Goal: Task Accomplishment & Management: Manage account settings

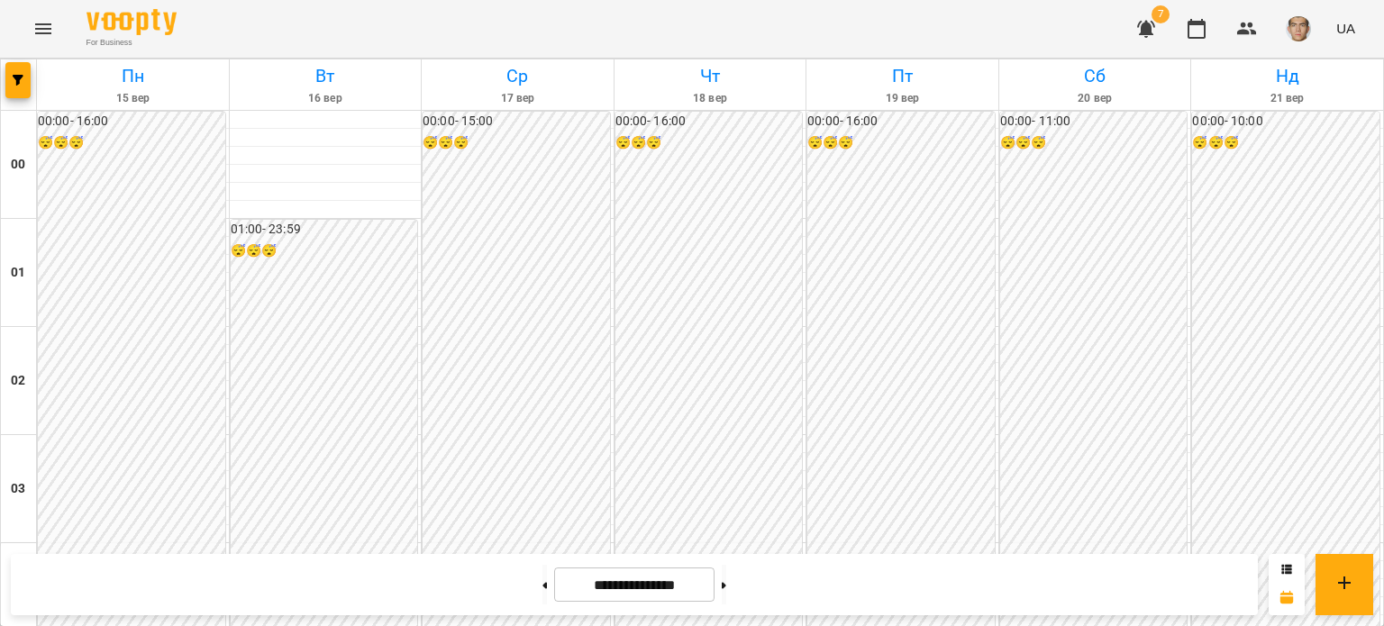
scroll to position [1531, 0]
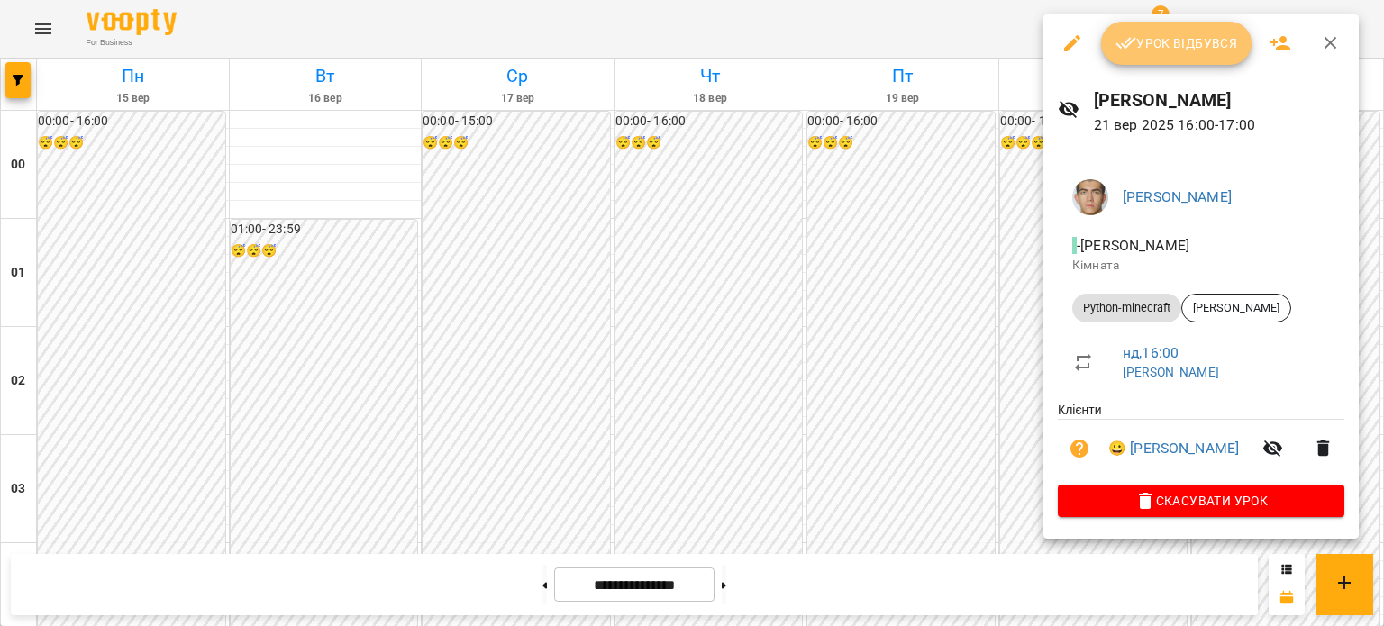
click at [1131, 62] on button "Урок відбувся" at bounding box center [1176, 43] width 151 height 43
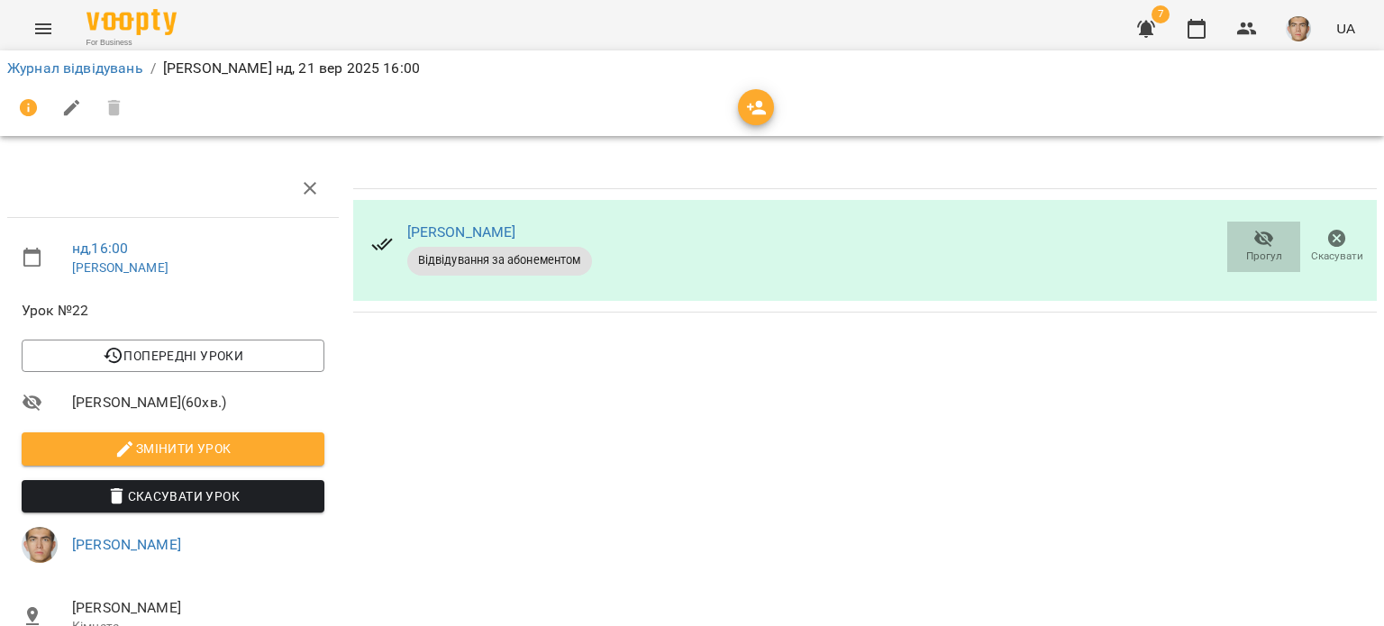
click at [1253, 245] on icon "button" at bounding box center [1264, 239] width 22 height 22
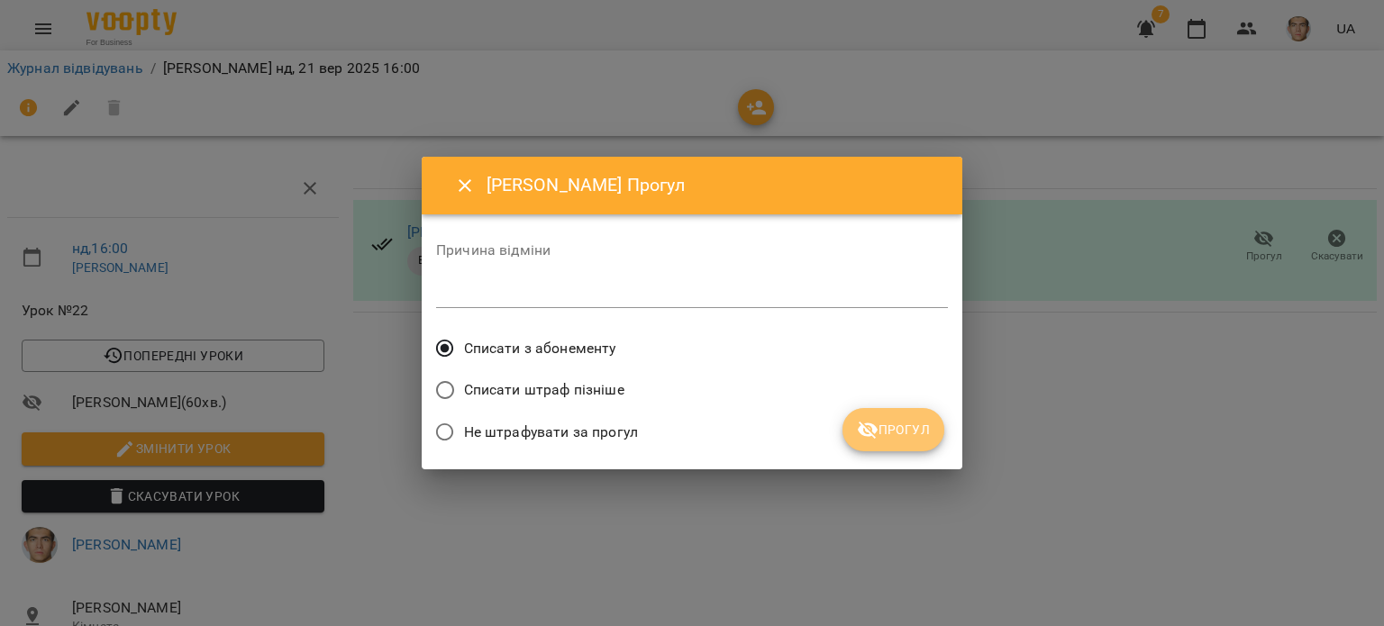
click at [875, 428] on icon "submit" at bounding box center [867, 430] width 20 height 17
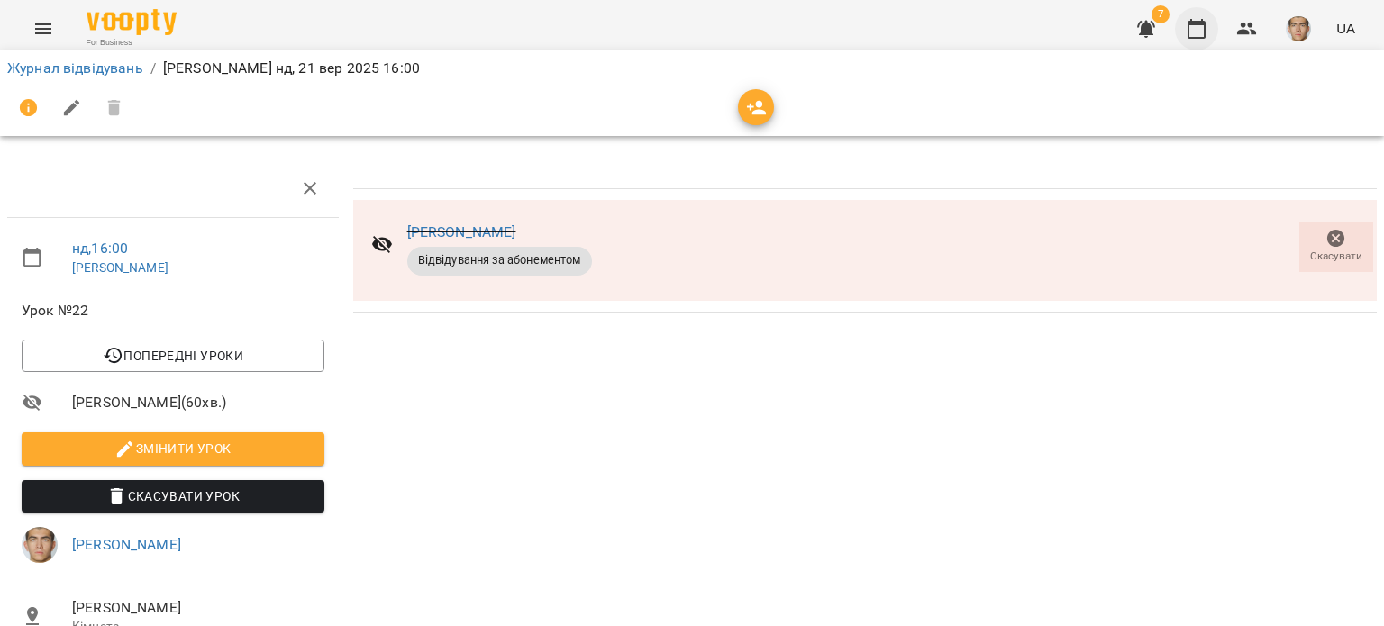
click at [1199, 14] on button "button" at bounding box center [1196, 28] width 43 height 43
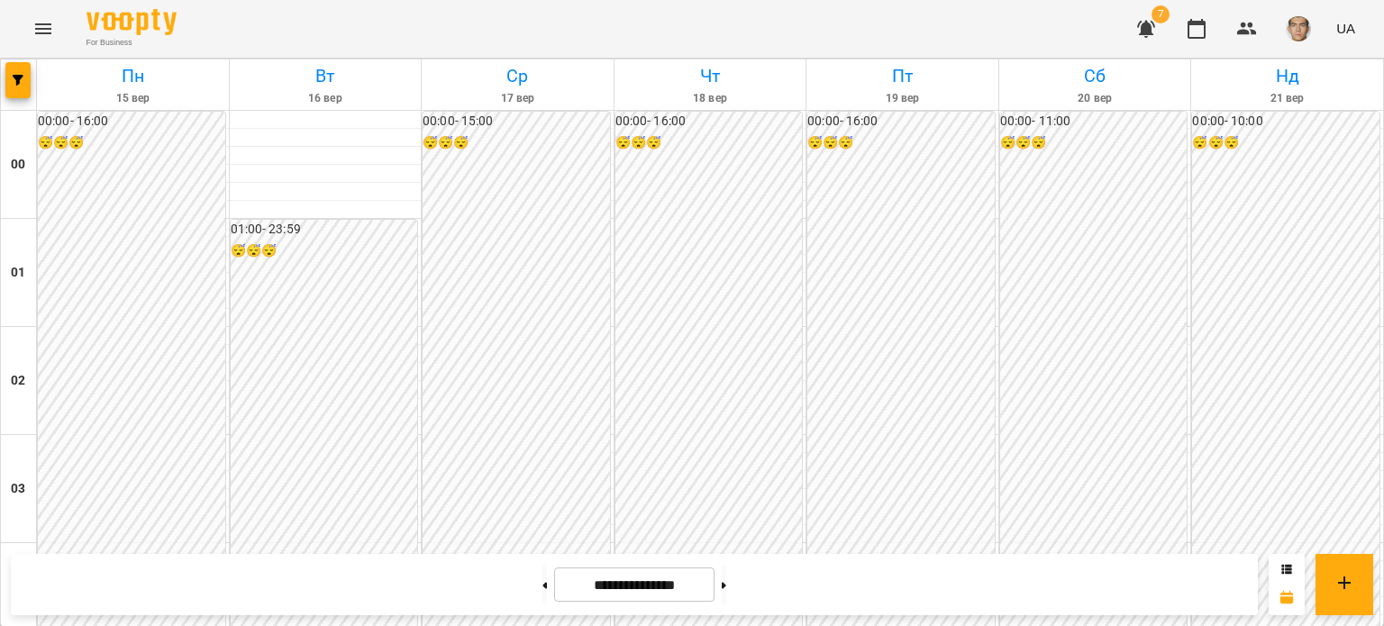
scroll to position [1711, 0]
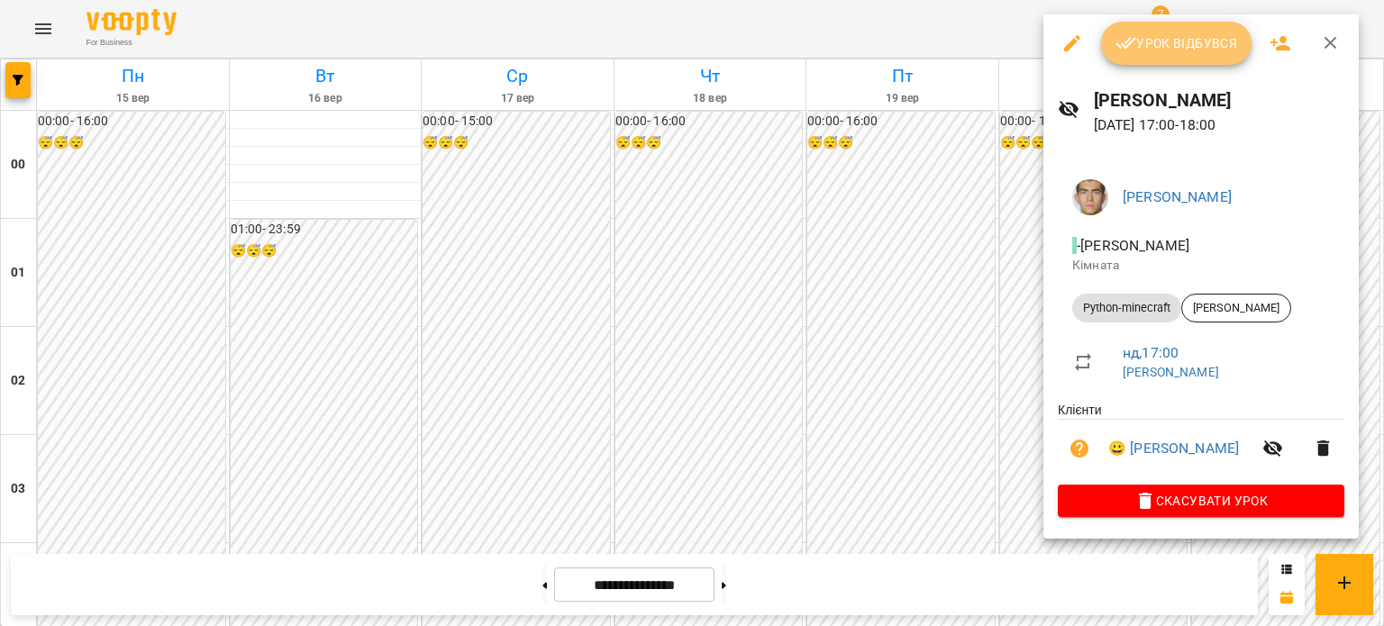
click at [1154, 52] on span "Урок відбувся" at bounding box center [1176, 43] width 122 height 22
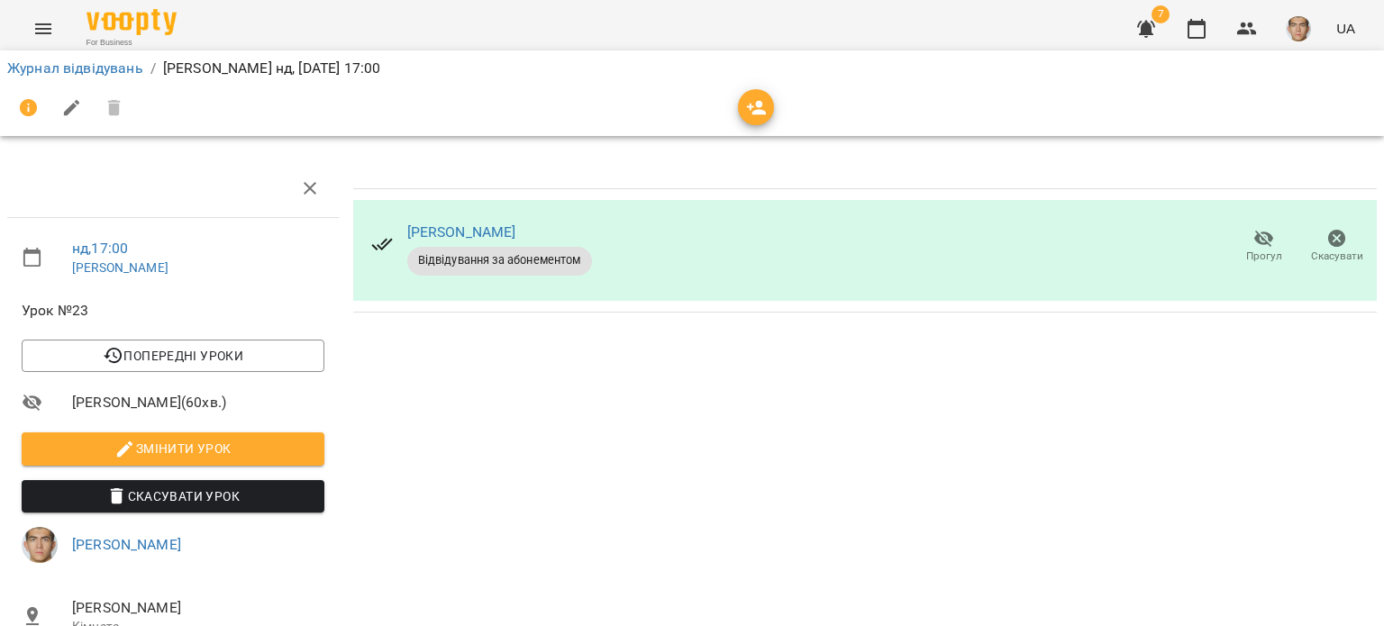
click at [1246, 249] on span "Прогул" at bounding box center [1264, 256] width 36 height 15
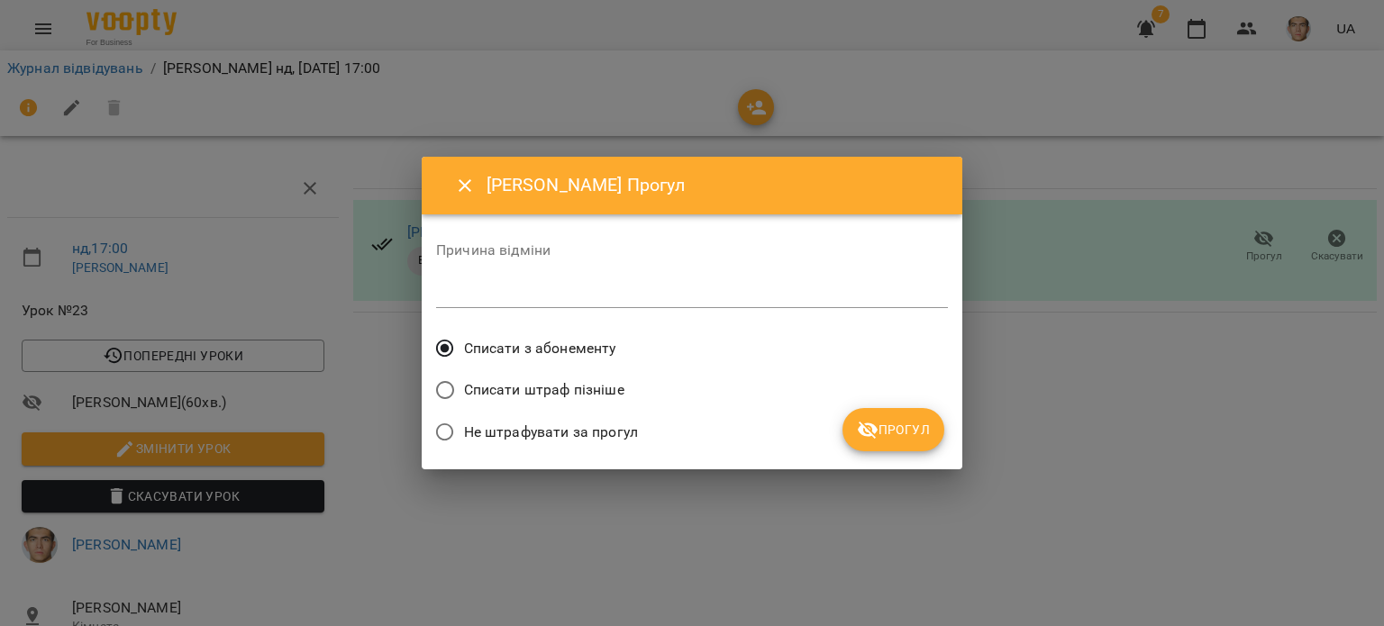
click at [878, 442] on button "Прогул" at bounding box center [893, 429] width 102 height 43
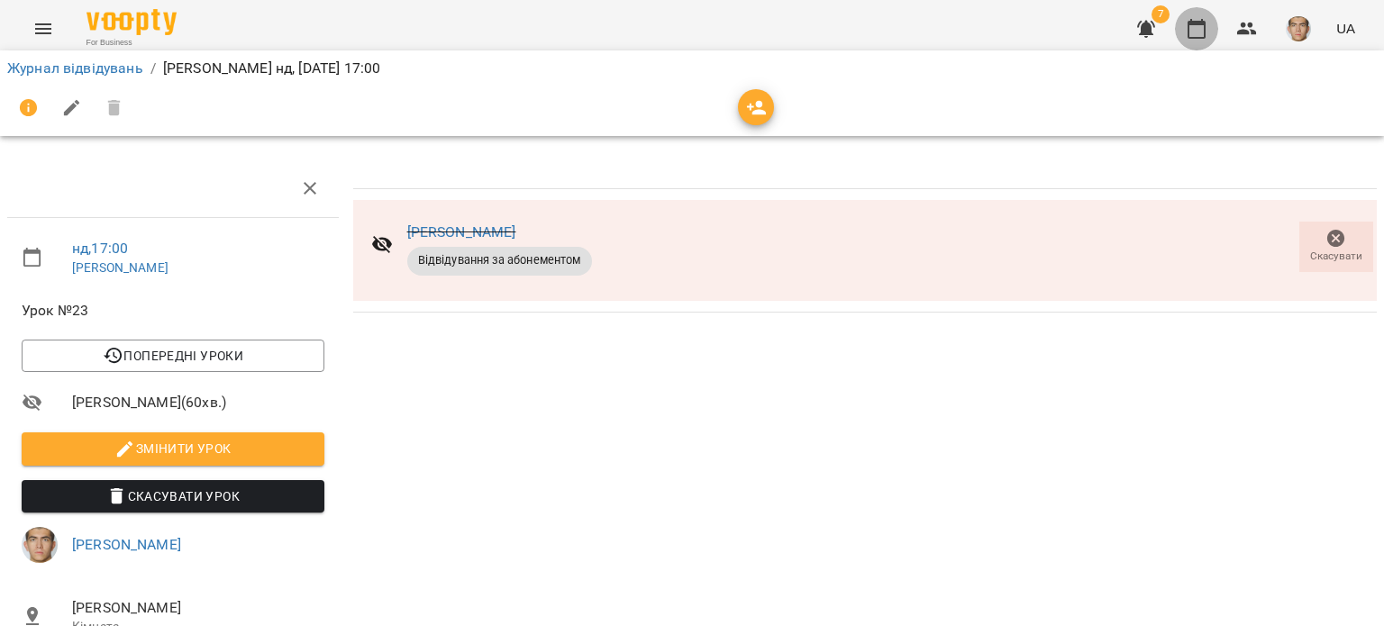
click at [1183, 25] on button "button" at bounding box center [1196, 28] width 43 height 43
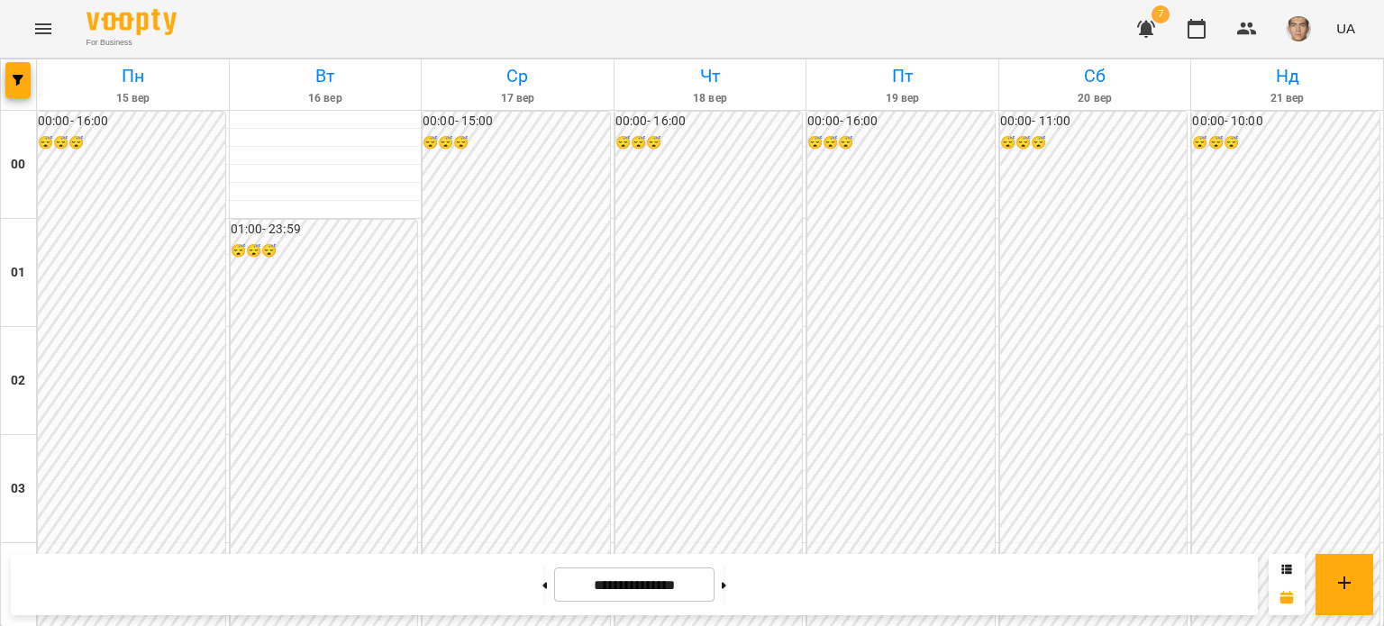
scroll to position [991, 0]
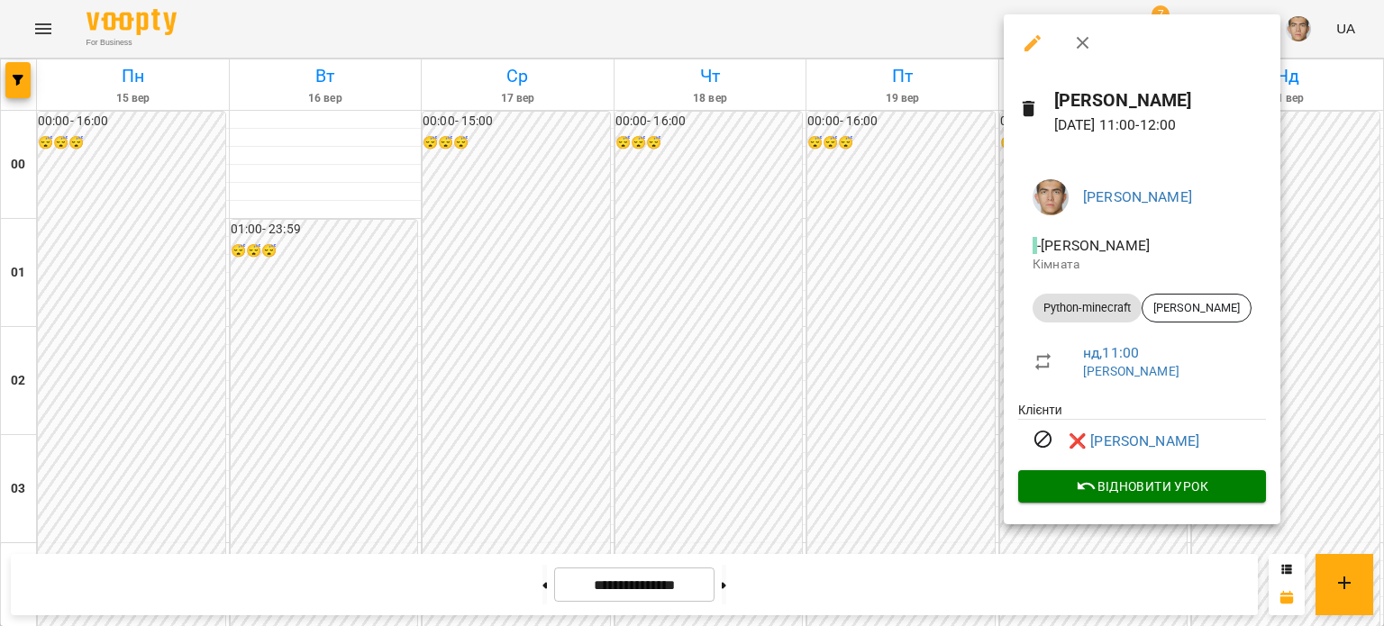
click at [919, 289] on div at bounding box center [692, 313] width 1384 height 626
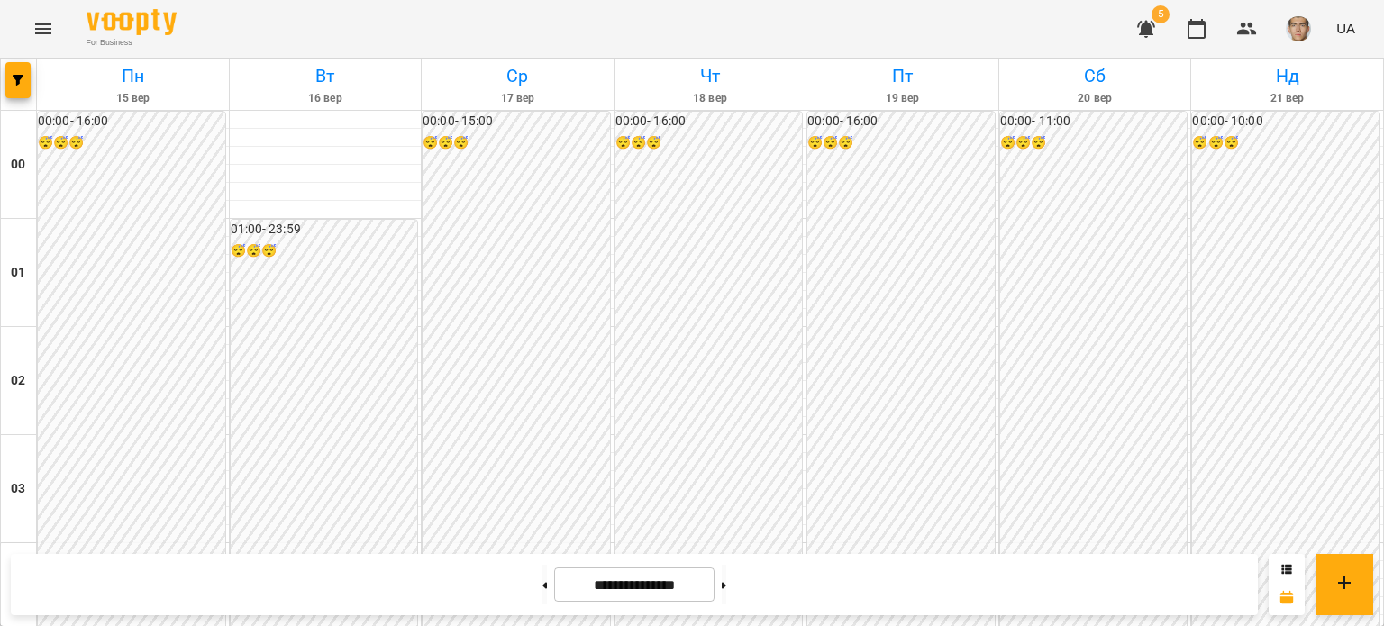
scroll to position [1081, 0]
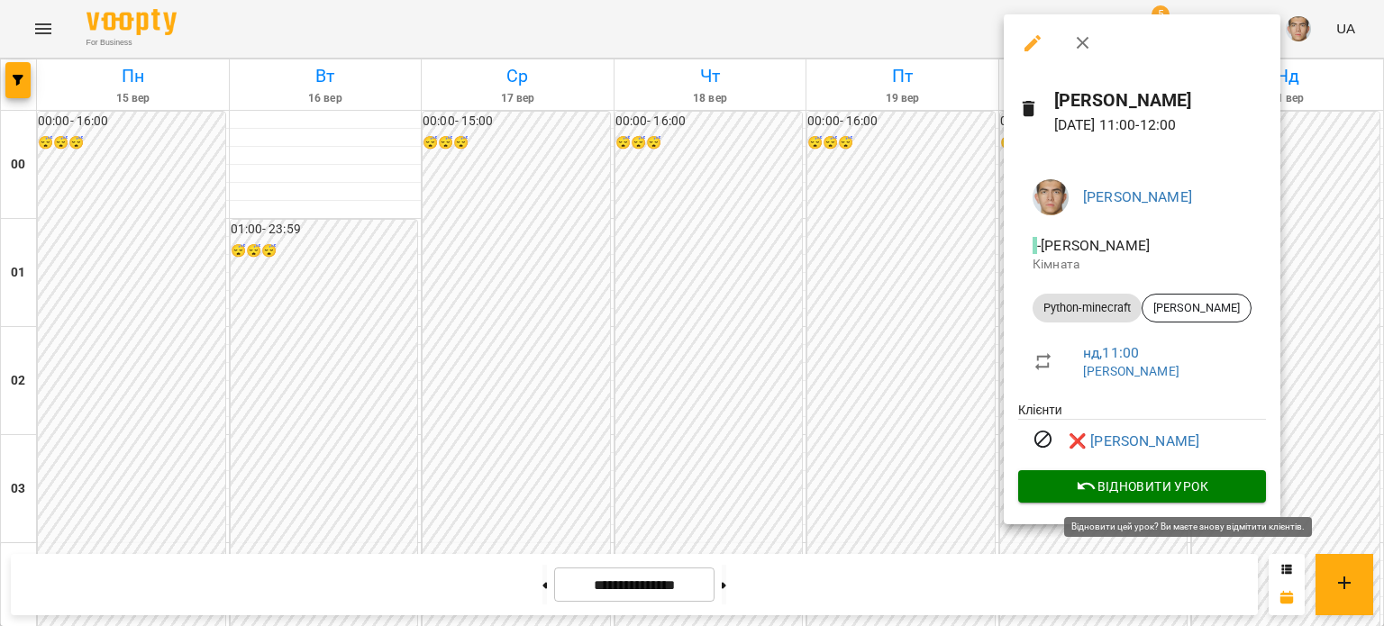
click at [1142, 486] on span "Відновити урок" at bounding box center [1141, 487] width 219 height 22
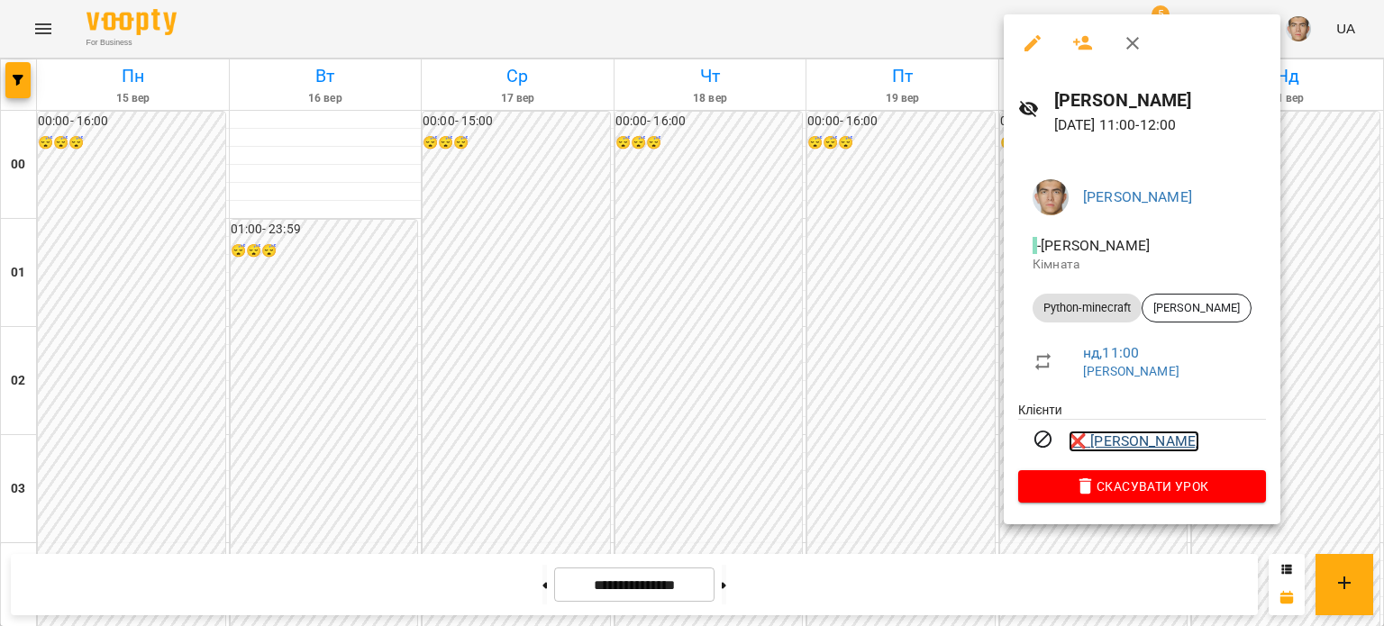
click at [1112, 436] on link "❌ Соловйов Девід Олександрович" at bounding box center [1133, 442] width 131 height 22
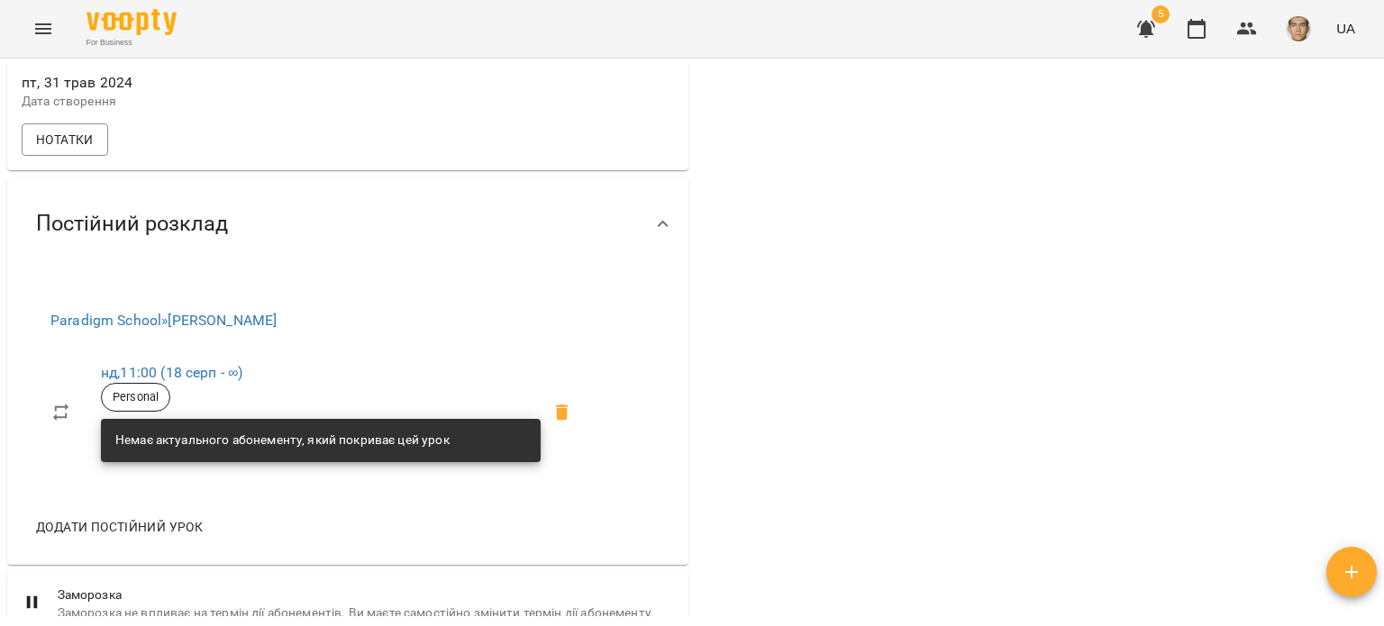
scroll to position [631, 0]
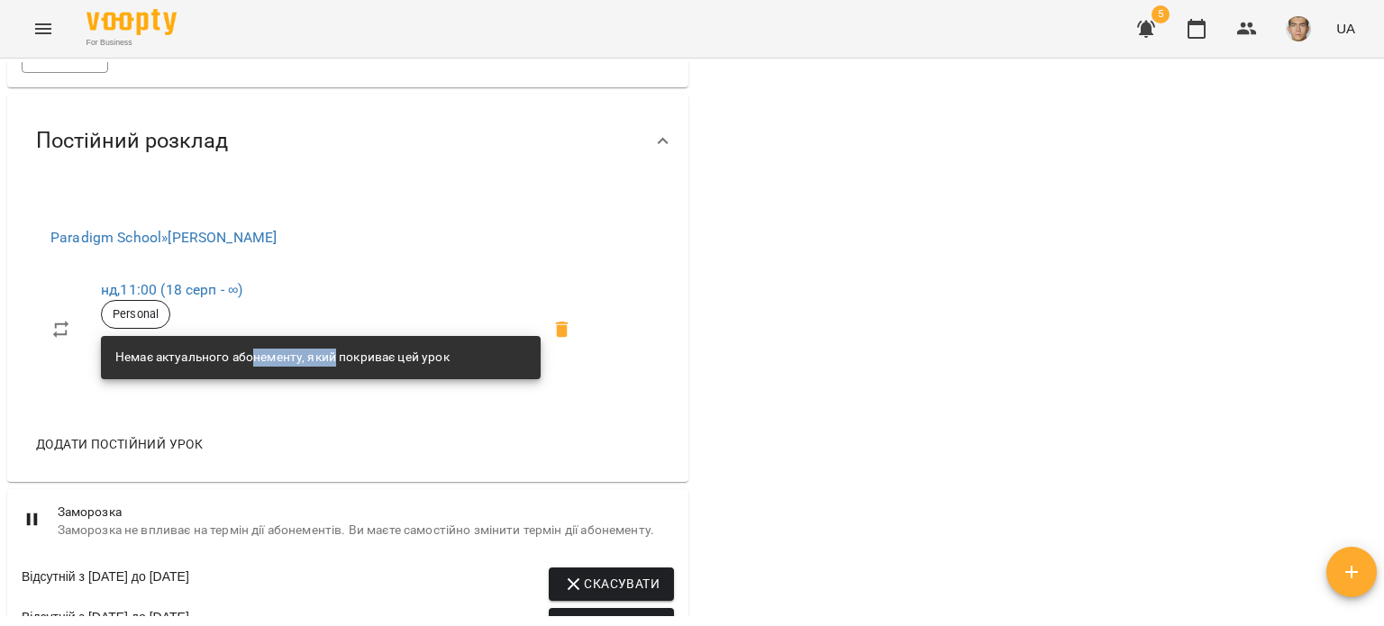
drag, startPoint x: 254, startPoint y: 372, endPoint x: 341, endPoint y: 374, distance: 87.4
click at [338, 374] on div "Немає актуального абонементу, який покриває цей урок" at bounding box center [282, 357] width 334 height 32
click at [342, 374] on div "Немає актуального абонементу, який покриває цей урок" at bounding box center [282, 357] width 334 height 32
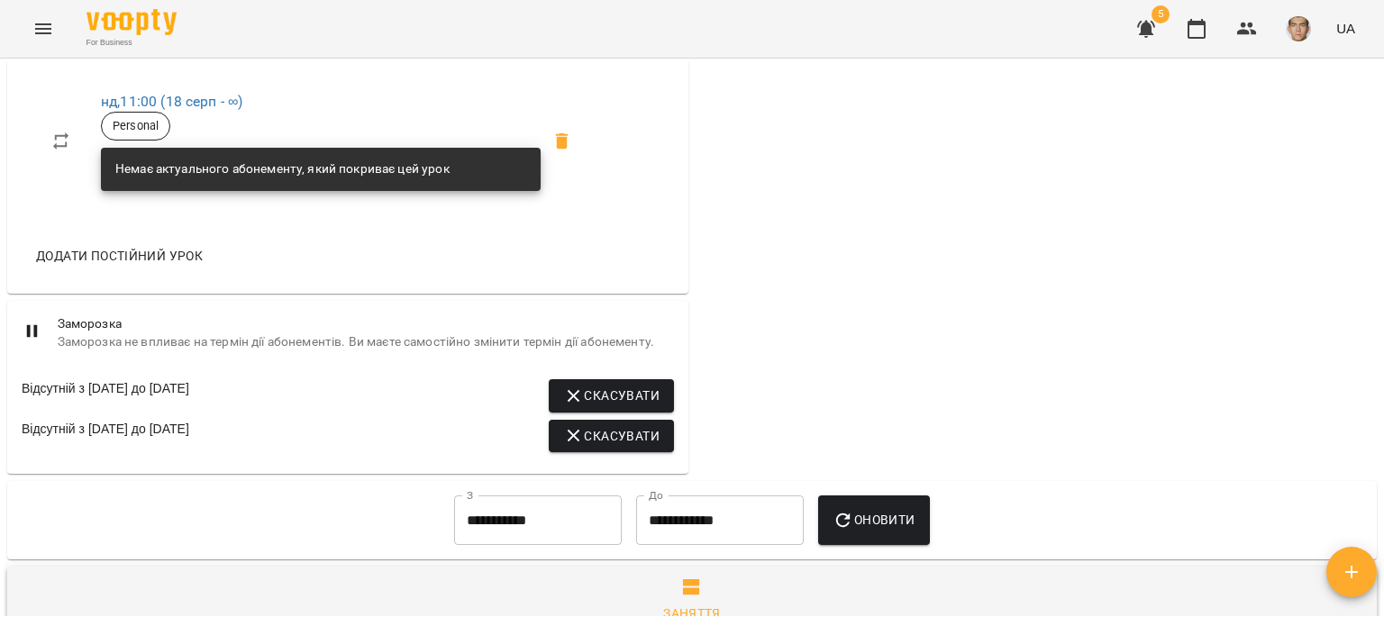
scroll to position [901, 0]
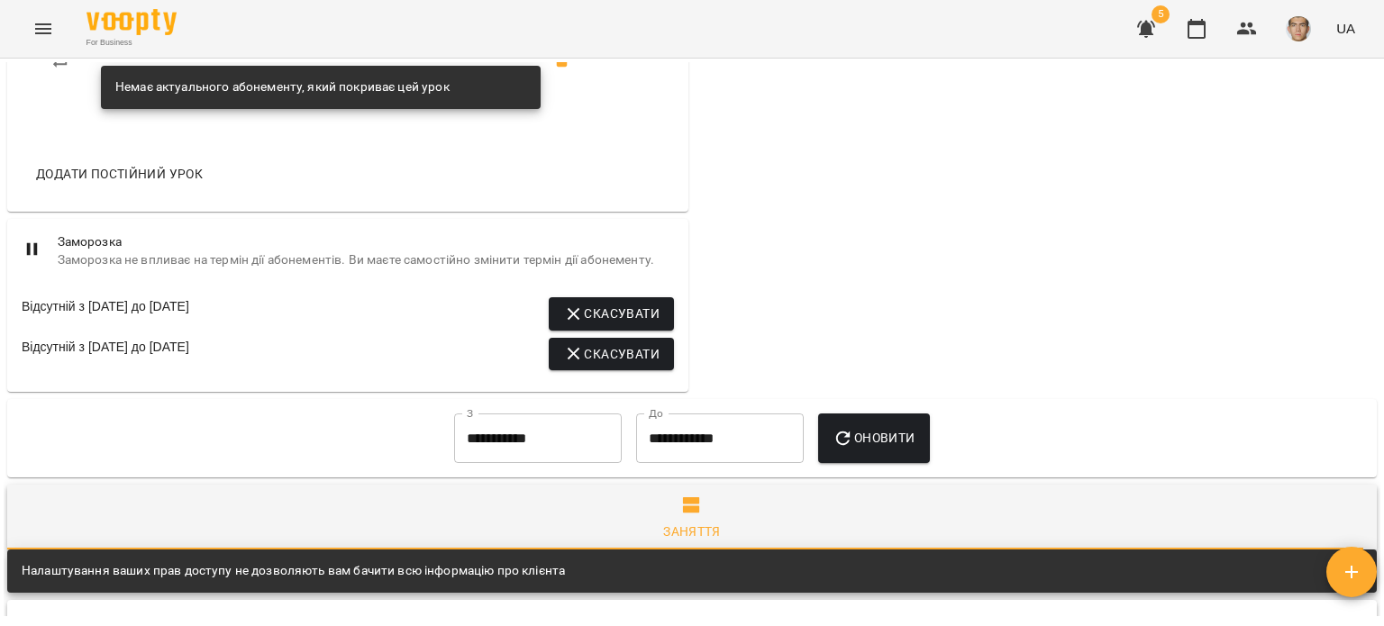
drag, startPoint x: 241, startPoint y: 333, endPoint x: 95, endPoint y: 331, distance: 145.9
click at [95, 330] on div "Відсутній з 18 лип 2024 до 01 вер 2024" at bounding box center [106, 313] width 168 height 32
drag, startPoint x: 92, startPoint y: 357, endPoint x: 113, endPoint y: 355, distance: 21.7
click at [111, 357] on div "Відсутній з 21 квіт 2025 до 12 трав 2025" at bounding box center [106, 354] width 168 height 32
click at [113, 355] on div "Відсутній з 21 квіт 2025 до 12 трав 2025" at bounding box center [106, 354] width 168 height 32
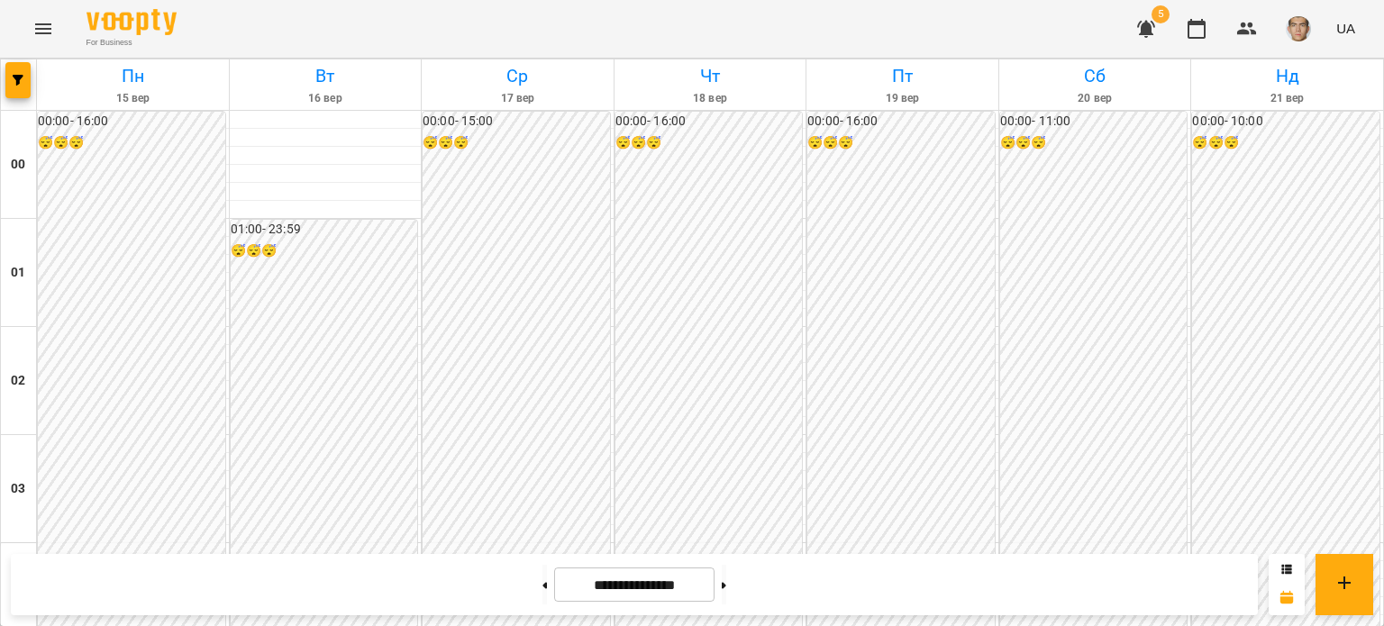
scroll to position [1081, 0]
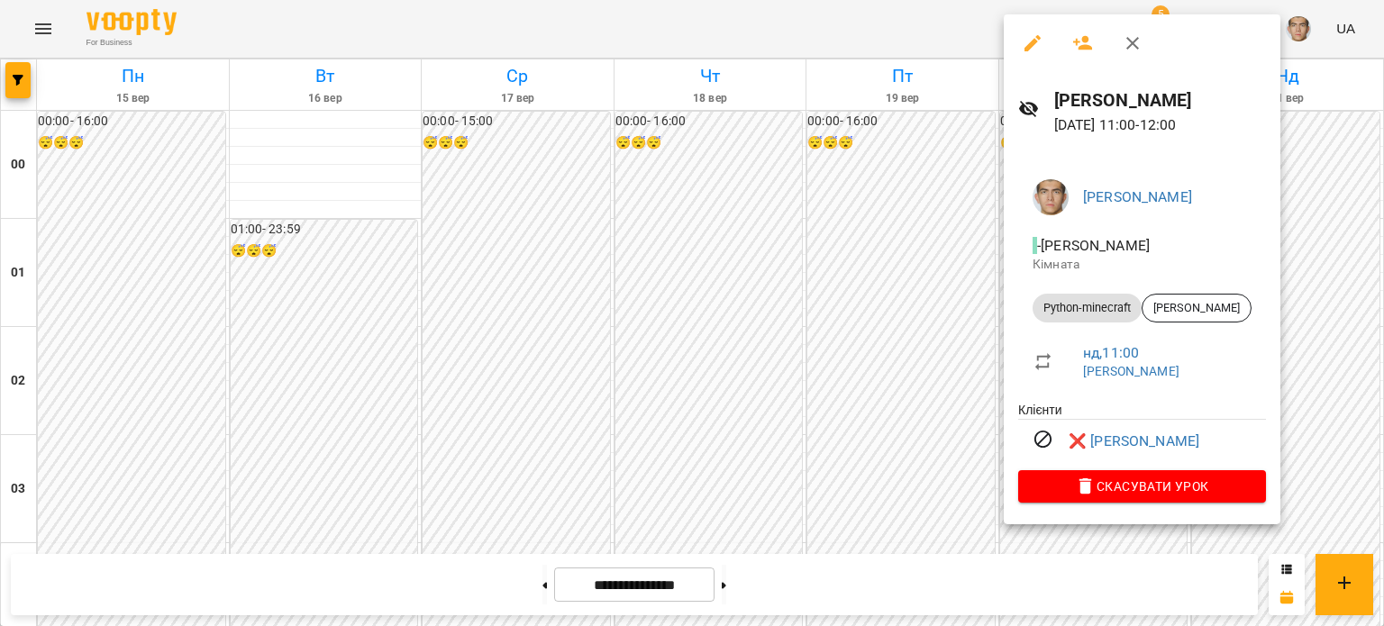
click at [926, 260] on div at bounding box center [692, 313] width 1384 height 626
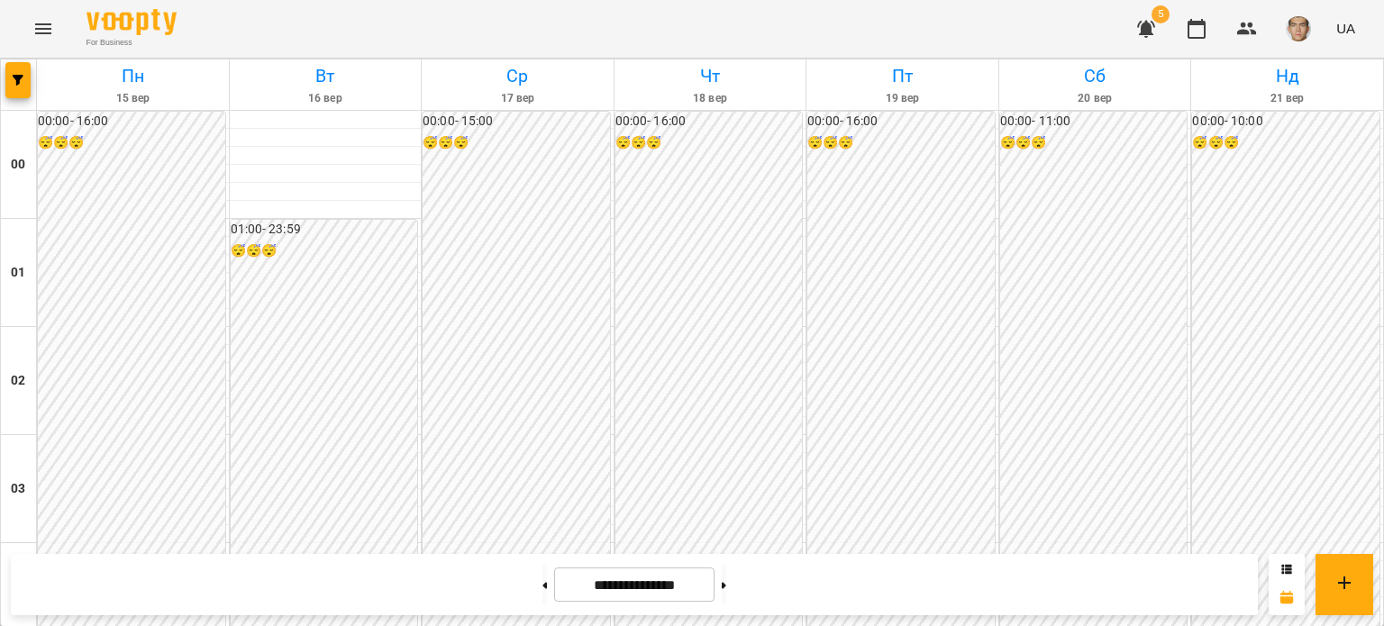
scroll to position [991, 0]
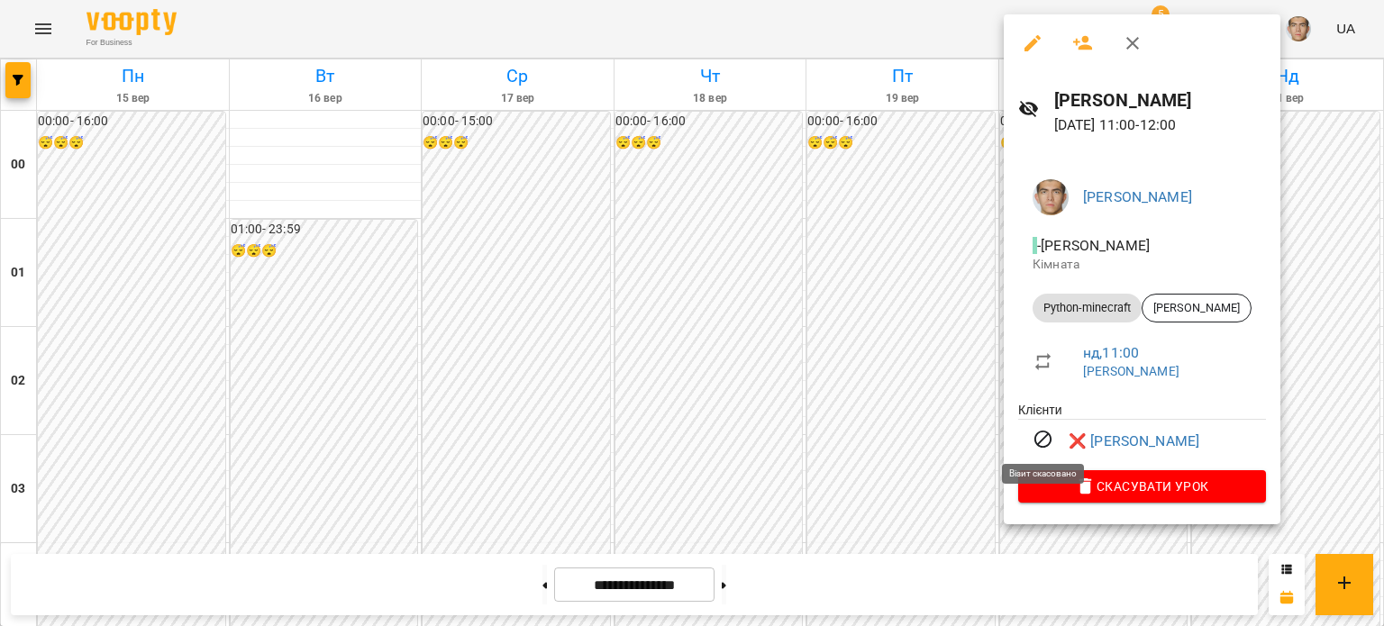
click at [1036, 439] on icon at bounding box center [1043, 440] width 22 height 22
drag, startPoint x: 1193, startPoint y: 315, endPoint x: 999, endPoint y: 304, distance: 194.0
click at [999, 304] on div "Недайборщ Андрій Сергійович 21 вер 2025 11:00 - 12:00 Недайборщ Андрій Сергійов…" at bounding box center [692, 313] width 1384 height 626
click at [986, 300] on div at bounding box center [692, 313] width 1384 height 626
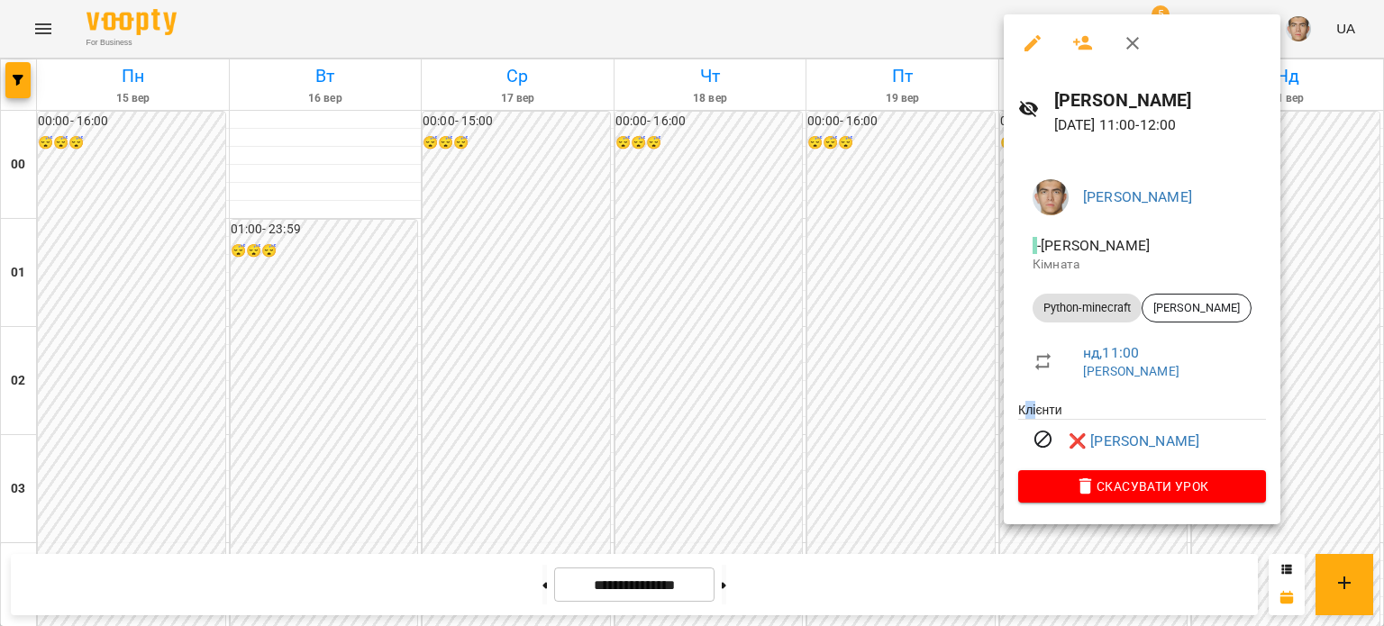
drag, startPoint x: 1023, startPoint y: 414, endPoint x: 1058, endPoint y: 412, distance: 35.2
click at [1048, 413] on ul "Клієнти ❌ Соловйов Девід Олександрович" at bounding box center [1142, 435] width 248 height 69
click at [1070, 407] on ul "Клієнти ❌ Соловйов Девід Олександрович" at bounding box center [1142, 435] width 248 height 69
click at [1142, 41] on icon "button" at bounding box center [1132, 43] width 22 height 22
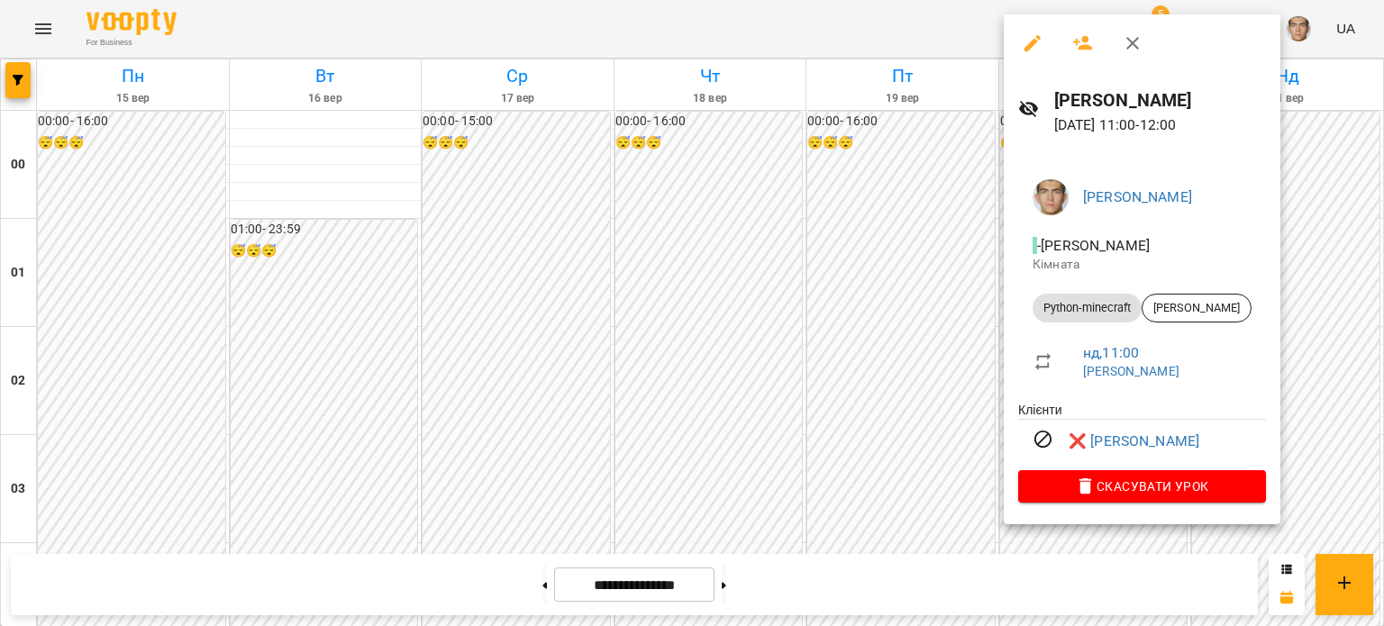
click at [463, 198] on div at bounding box center [692, 313] width 1384 height 626
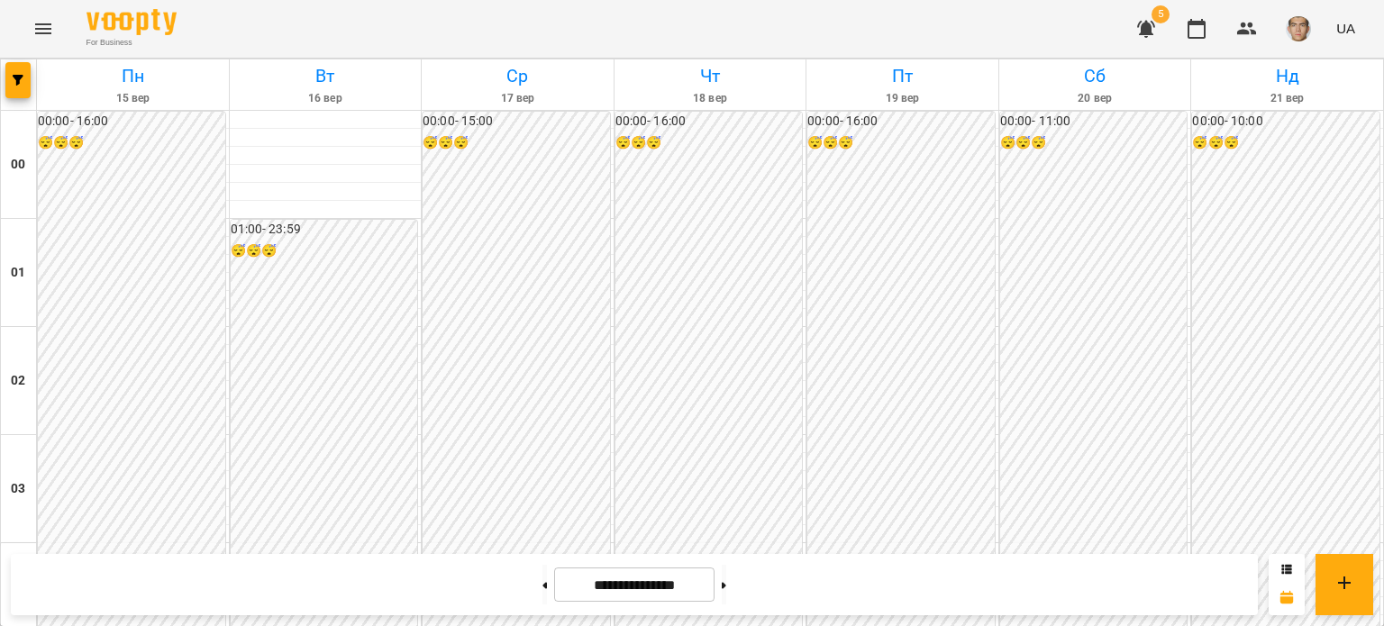
scroll to position [1081, 0]
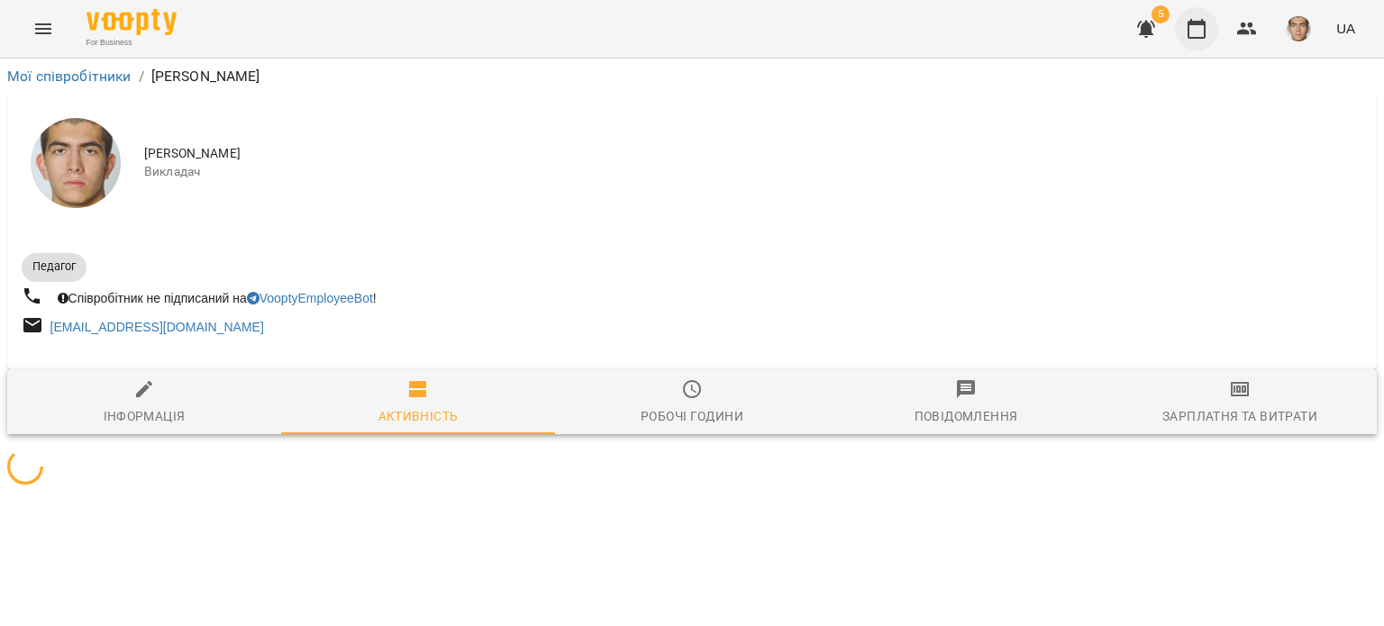
click at [1211, 35] on button "button" at bounding box center [1196, 28] width 43 height 43
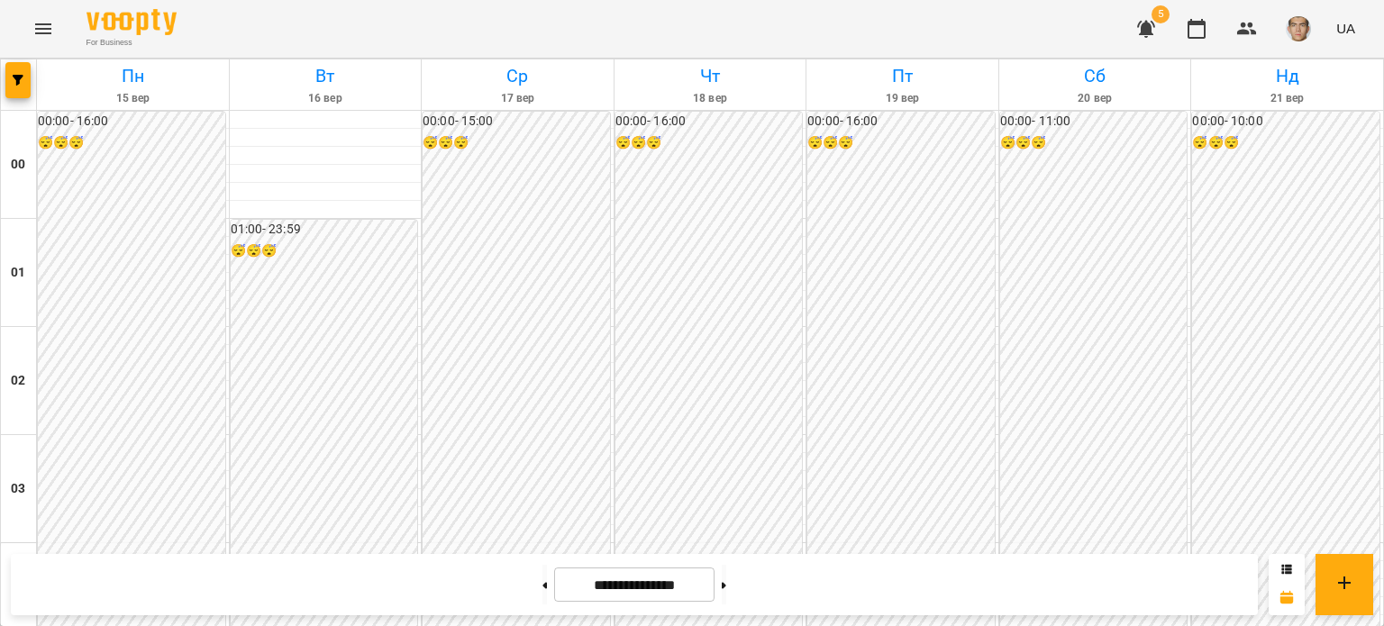
scroll to position [180, 0]
click at [1147, 30] on icon "button" at bounding box center [1146, 29] width 18 height 17
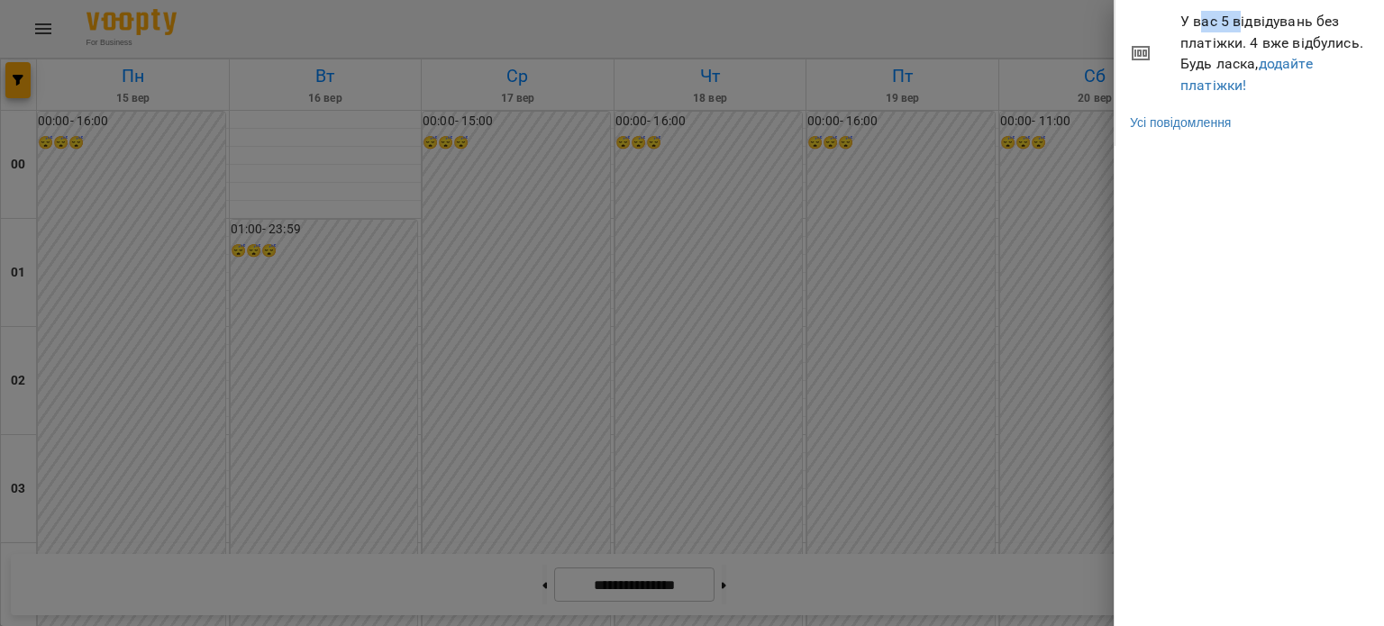
drag, startPoint x: 1200, startPoint y: 32, endPoint x: 1237, endPoint y: 32, distance: 36.9
click at [1238, 31] on span "У вас 5 відвідувань без платіжки. 4 вже відбулись. Будь ласка, додайте платіжки!" at bounding box center [1275, 53] width 190 height 85
click at [1225, 50] on span "У вас 5 відвідувань без платіжки. 4 вже відбулись. Будь ласка, додайте платіжки!" at bounding box center [1275, 53] width 190 height 85
drag, startPoint x: 1069, startPoint y: 174, endPoint x: 1059, endPoint y: 183, distance: 13.4
click at [1059, 183] on div at bounding box center [692, 313] width 1384 height 626
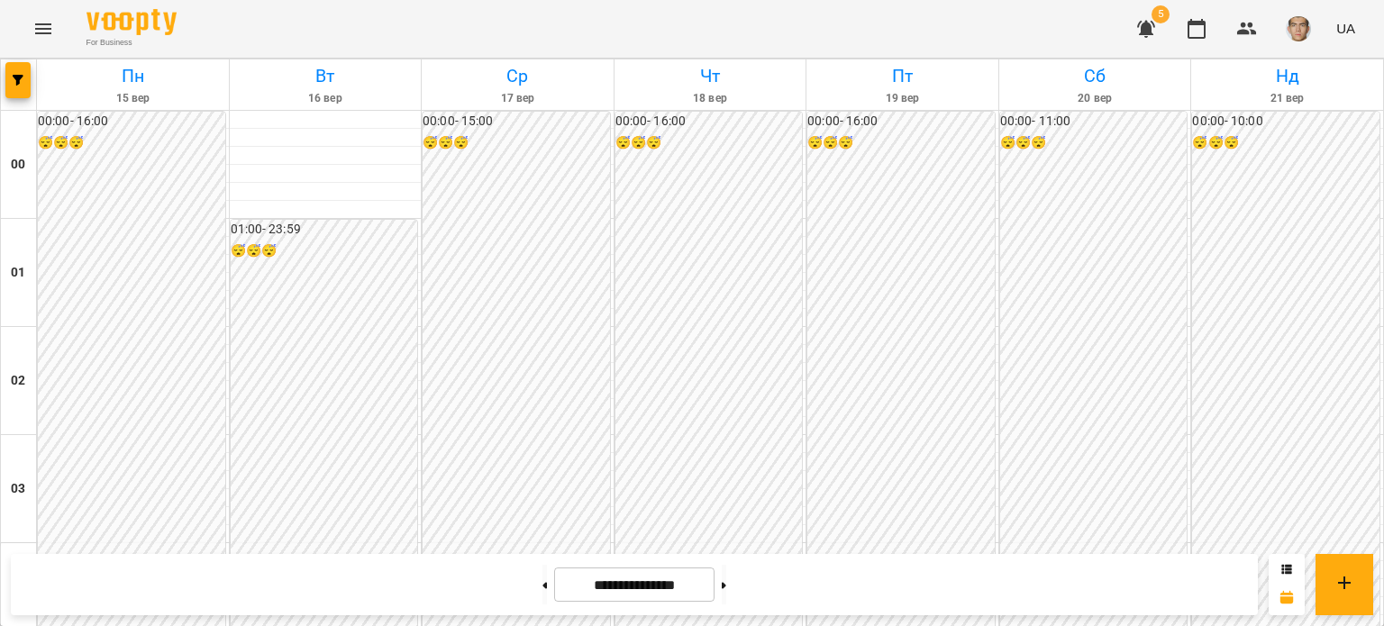
scroll to position [1081, 0]
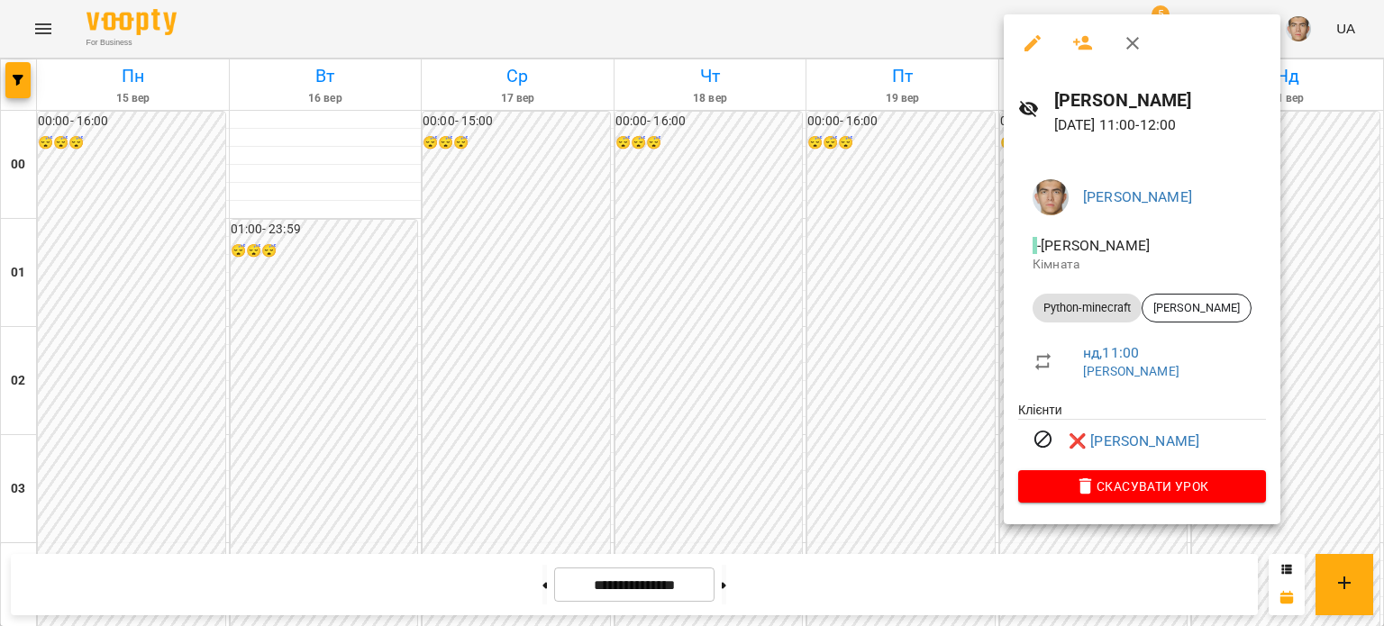
click at [941, 279] on div at bounding box center [692, 313] width 1384 height 626
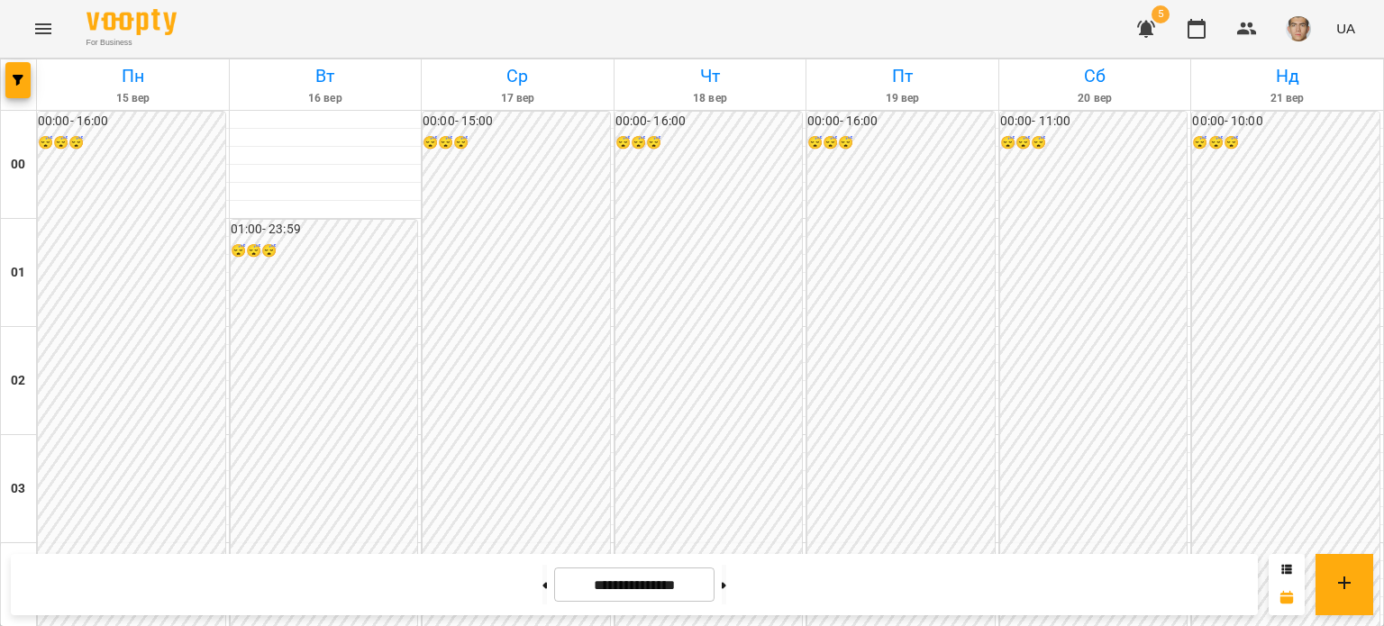
click at [1142, 25] on icon "button" at bounding box center [1146, 29] width 22 height 22
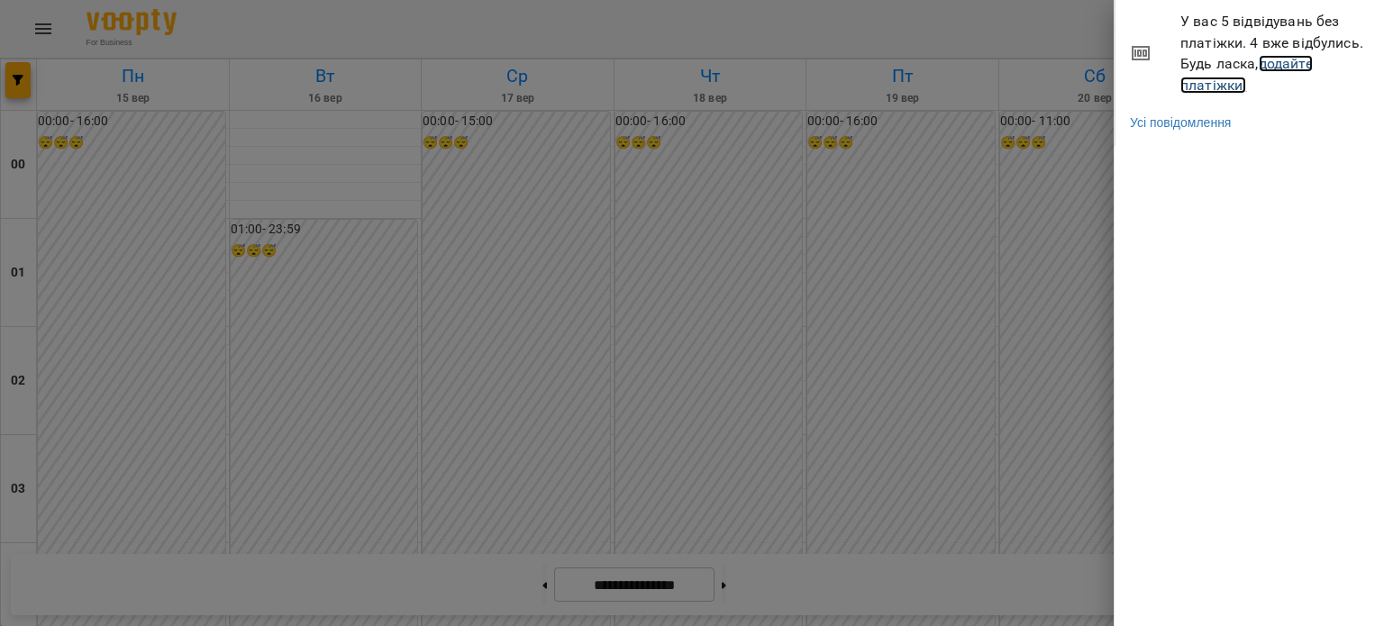
click at [1207, 80] on link "додайте платіжки!" at bounding box center [1246, 74] width 132 height 39
